Goal: Task Accomplishment & Management: Use online tool/utility

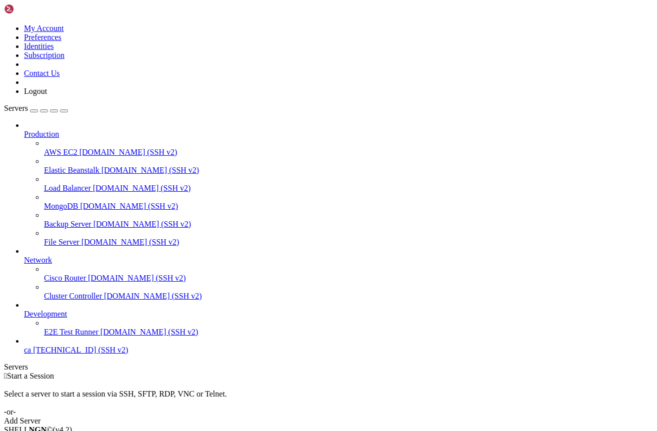
click at [31, 354] on span "ca" at bounding box center [27, 350] width 7 height 8
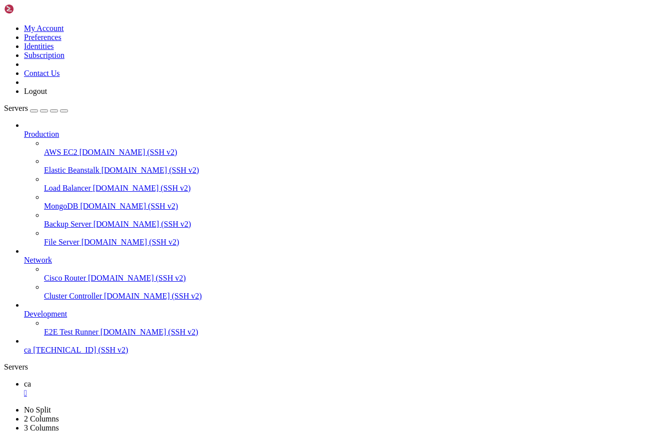
click at [142, 380] on link "ca " at bounding box center [338, 389] width 629 height 18
type input "/root"
paste textarea "306998806"
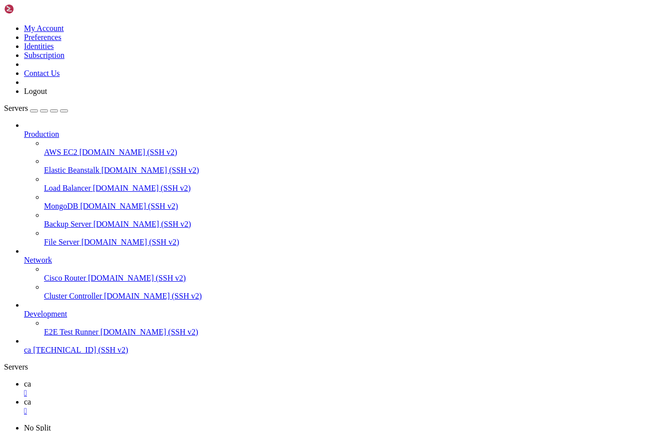
type textarea "306998806"
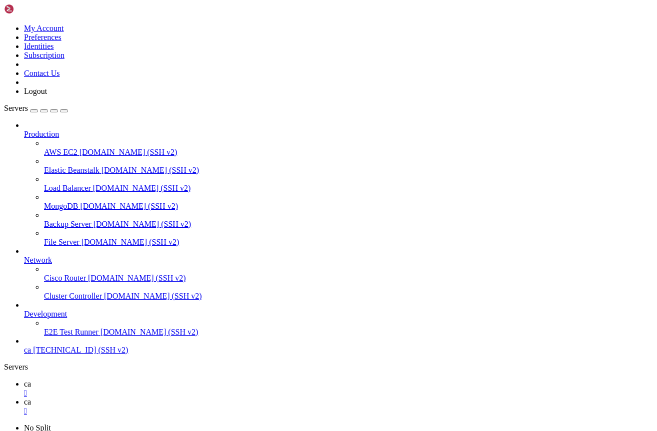
scroll to position [1553, 0]
drag, startPoint x: 140, startPoint y: 874, endPoint x: 15, endPoint y: 873, distance: 124.4
copy x-row "[URL][DOMAIN_NAME]"
drag, startPoint x: 141, startPoint y: 874, endPoint x: 16, endPoint y: 872, distance: 124.9
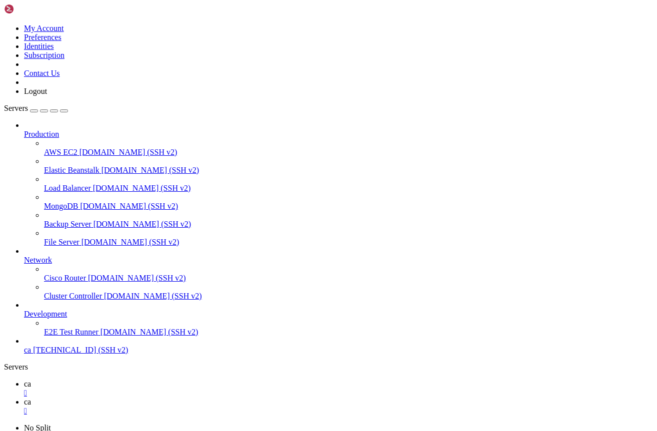
copy x-row "[URL][DOMAIN_NAME]"
drag, startPoint x: 165, startPoint y: 783, endPoint x: 40, endPoint y: 782, distance: 125.4
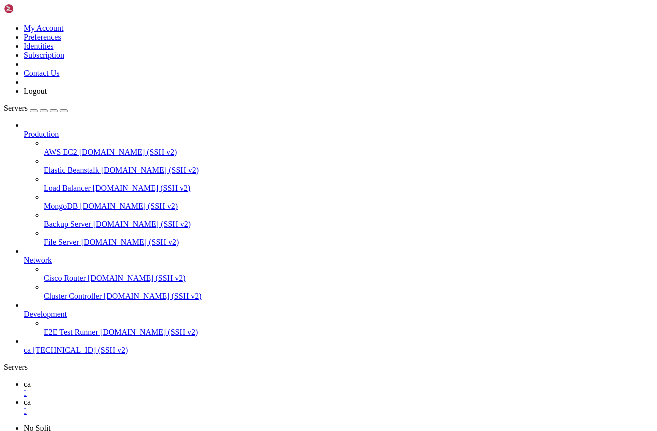
copy span "[URL][DOMAIN_NAME]"
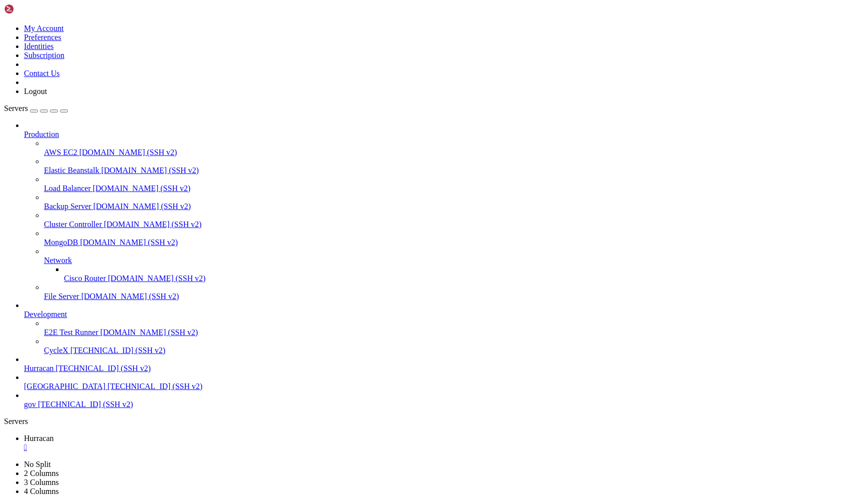
scroll to position [17645, 0]
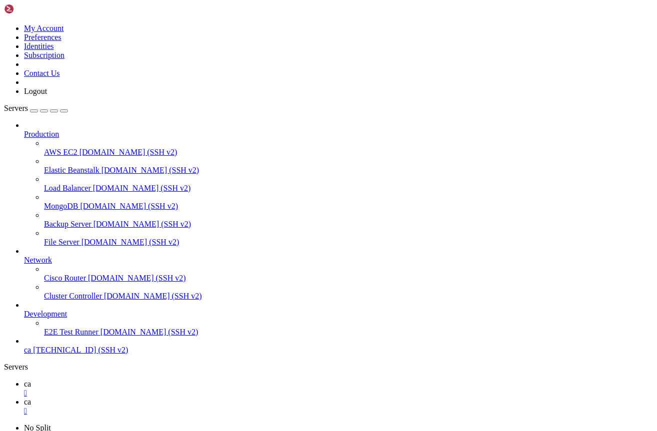
scroll to position [15714, 0]
drag, startPoint x: 258, startPoint y: 725, endPoint x: 124, endPoint y: 722, distance: 134.5
drag, startPoint x: 118, startPoint y: 724, endPoint x: 254, endPoint y: 725, distance: 135.9
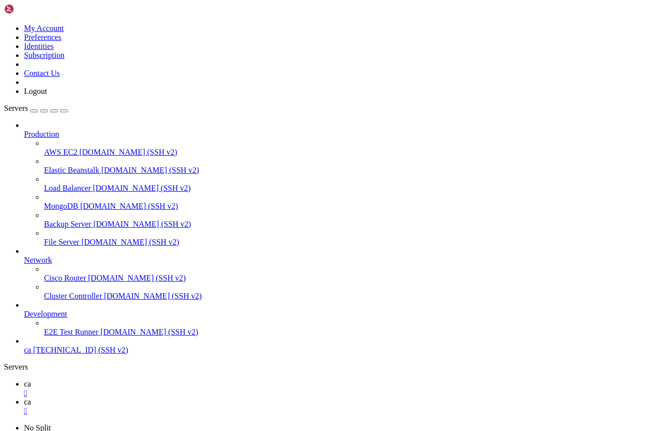
copy span "https://caliwin.pro/elevenlabs/python"
drag, startPoint x: 27, startPoint y: 788, endPoint x: 364, endPoint y: 828, distance: 339.2
copy div "Что теперь показывается в боте: - cleaning time ordered: September 27th at 4:30…"
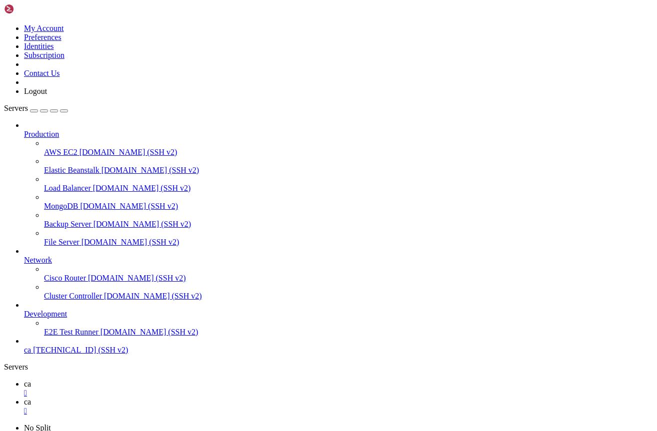
scroll to position [30033, 0]
paste textarea "1000.3PMVB93XINX8ZRVL7IS0QG2DKZHLPP"
type textarea "1000.3PMVB93XINX8ZRVL7IS0QG2DKZHLPP"
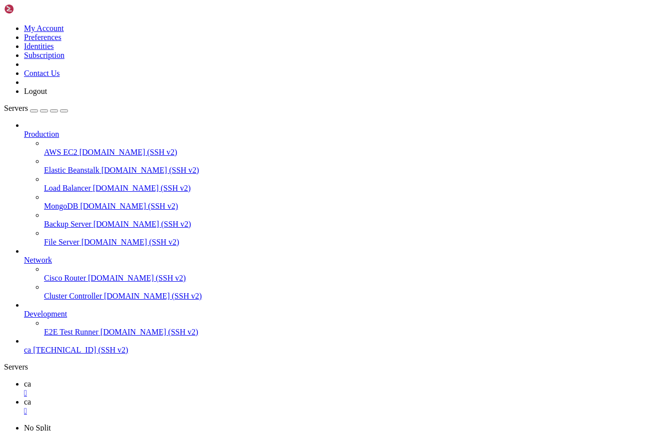
paste textarea "1000.3PMVB93XINX8ZRVL7IS0QG2DKZHLPP"
type textarea "1000.3PMVB93XINX8ZRVL7IS0QG2DKZHLPP"
drag, startPoint x: 16, startPoint y: 744, endPoint x: 403, endPoint y: 755, distance: 386.4
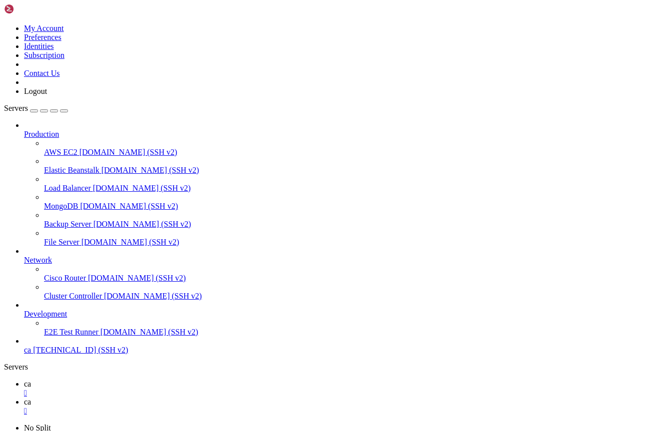
copy div "https://accounts.zohocloud.ca/oauth/v2/auth?scope=ZohoCRM.modules.ALL,ZohoCRM.u…"
drag, startPoint x: 16, startPoint y: 810, endPoint x: 395, endPoint y: 811, distance: 378.8
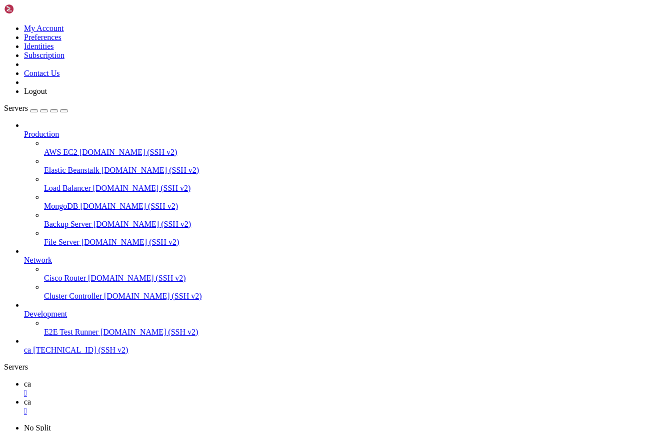
drag, startPoint x: 396, startPoint y: 819, endPoint x: 15, endPoint y: 811, distance: 380.3
copy div "https://accounts.zohocloud.ca/oauth/v2/auth?scope=ZohoCRM.modules.ALL,ZohoCRM.u…"
drag, startPoint x: 360, startPoint y: 839, endPoint x: 14, endPoint y: 832, distance: 345.9
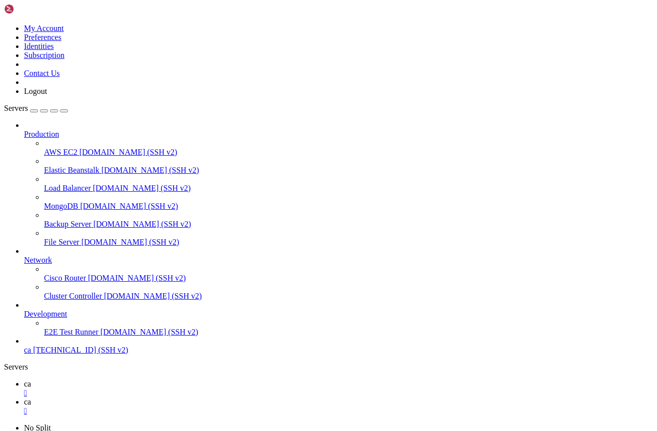
copy div "https://accounts.zohocloud.ca/oauth/v2/auth?scope=ZohoCRM.modules.ALL,ZohoCRM.u…"
drag, startPoint x: 69, startPoint y: 711, endPoint x: 126, endPoint y: 709, distance: 57.0
copy x-row "missing_org_info"
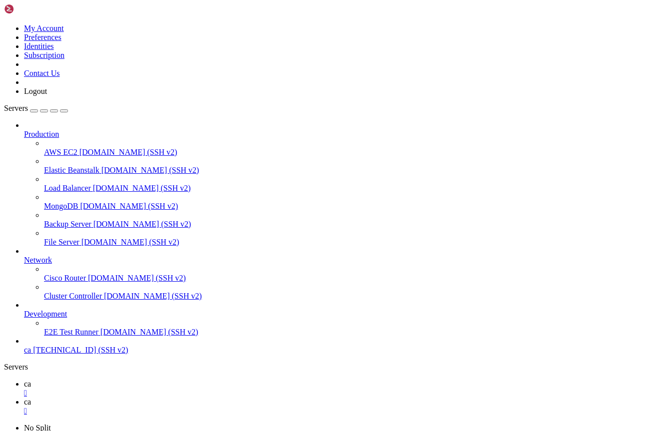
scroll to position [41017, 0]
paste textarea "LOREM Ips 92, 0517 DOLORSI Ame 93, 9994 Consecteturad Elits Doeiusmo Tempo Inci…"
type textarea "LOREM Ips 92, 0517 DOLORSI Ame 93, 9994 Consecteturad Elits Doeiusmo Tempo Inci…"
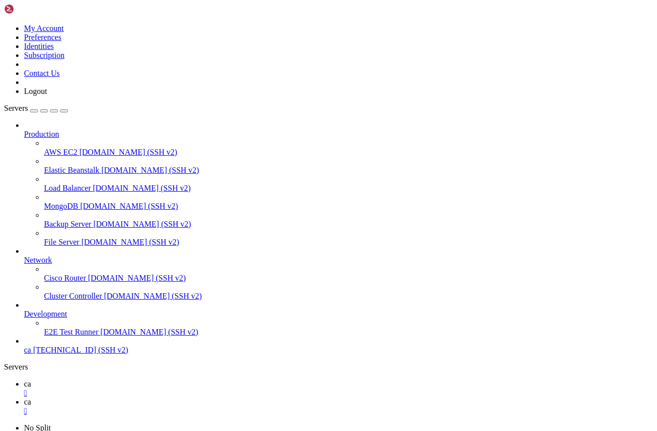
drag, startPoint x: 121, startPoint y: 858, endPoint x: 26, endPoint y: 859, distance: 94.9
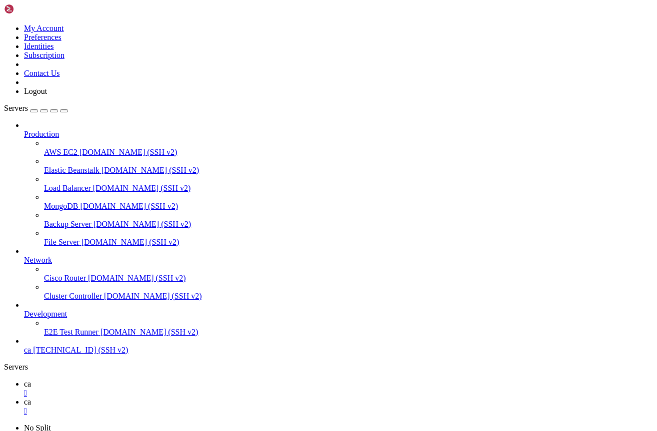
copy span "elevenlabs_webhook_cgi.py"
